Goal: Task Accomplishment & Management: Use online tool/utility

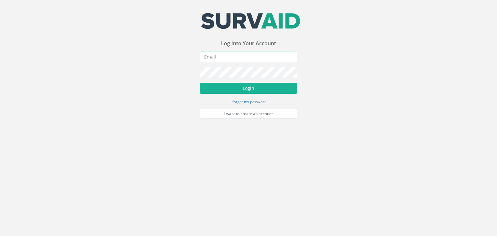
click at [207, 54] on input "email" at bounding box center [248, 56] width 97 height 11
type input "[EMAIL_ADDRESS][PERSON_NAME][DOMAIN_NAME]"
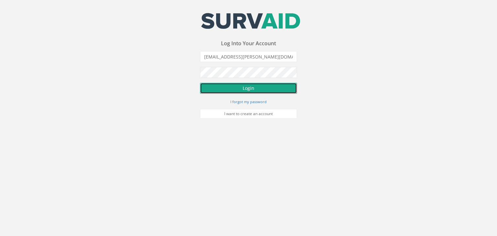
click at [264, 91] on button "Login" at bounding box center [248, 88] width 97 height 11
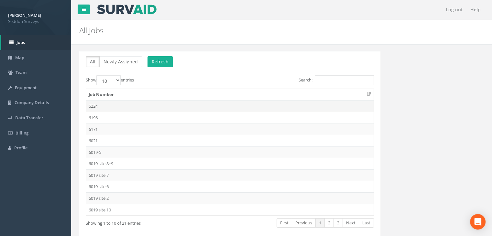
click at [97, 106] on td "6224" at bounding box center [229, 106] width 287 height 12
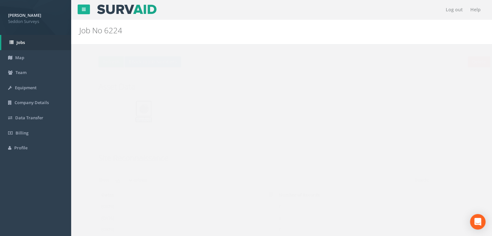
click at [129, 108] on img at bounding box center [131, 109] width 16 height 16
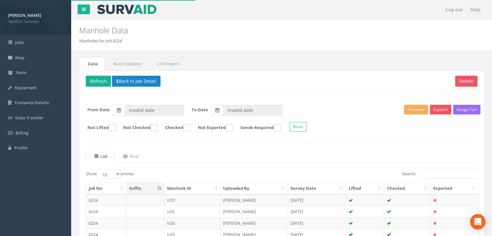
type input "[DATE]"
click at [180, 189] on th "Manhole ID" at bounding box center [192, 189] width 56 height 12
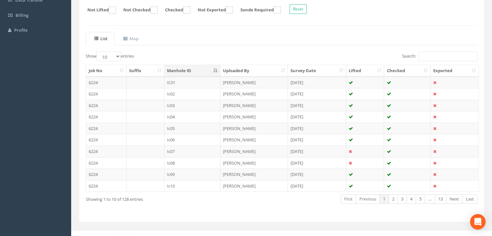
scroll to position [123, 0]
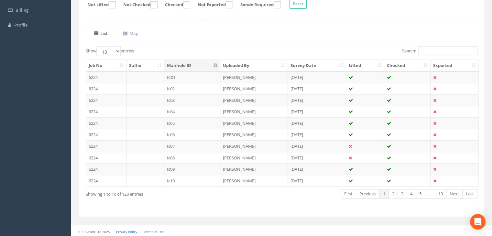
click at [178, 176] on td "Ic10" at bounding box center [192, 181] width 56 height 12
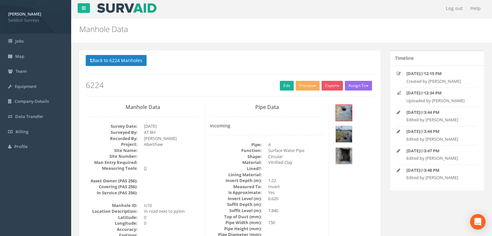
scroll to position [0, 0]
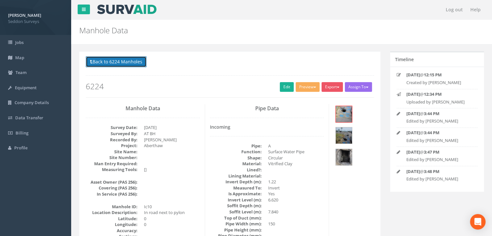
click at [116, 63] on button "Back to 6224 Manholes" at bounding box center [116, 61] width 61 height 11
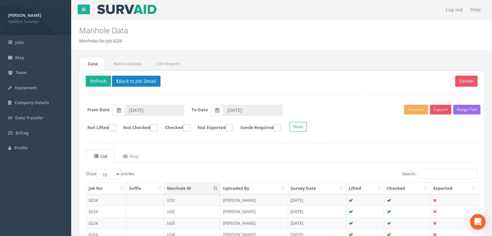
scroll to position [123, 0]
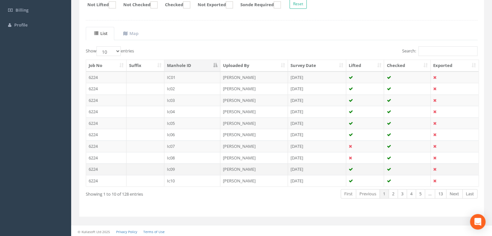
click at [169, 167] on td "Ic09" at bounding box center [192, 169] width 56 height 12
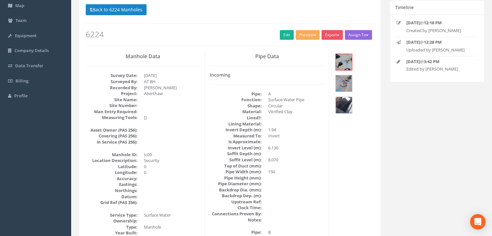
scroll to position [14, 0]
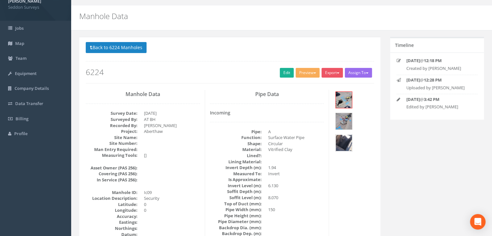
click at [347, 135] on img at bounding box center [344, 143] width 16 height 16
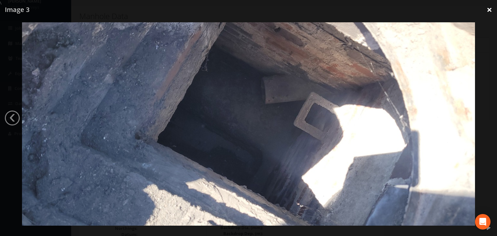
click at [486, 12] on link "×" at bounding box center [488, 9] width 15 height 19
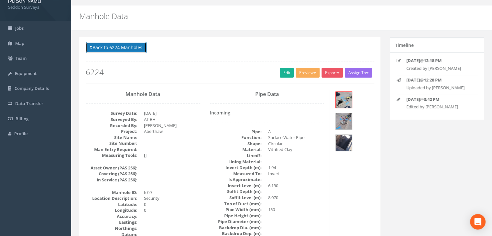
click at [117, 47] on button "Back to 6224 Manholes" at bounding box center [116, 47] width 61 height 11
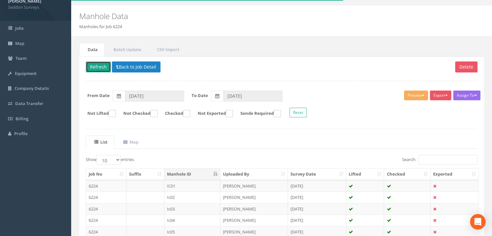
click at [103, 62] on button "Refresh" at bounding box center [98, 66] width 25 height 11
